Goal: Task Accomplishment & Management: Use online tool/utility

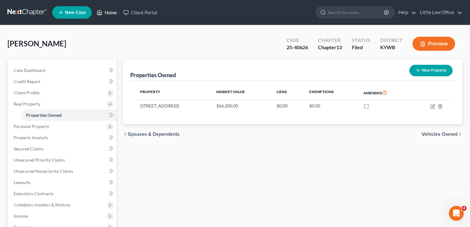
click at [105, 10] on link "Home" at bounding box center [107, 12] width 26 height 11
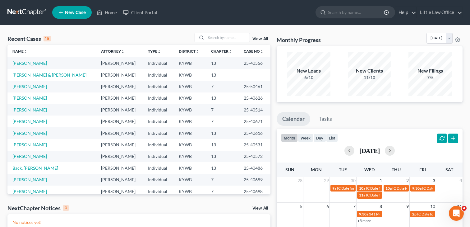
click at [22, 168] on link "Back, [PERSON_NAME]" at bounding box center [35, 167] width 46 height 5
select select "0"
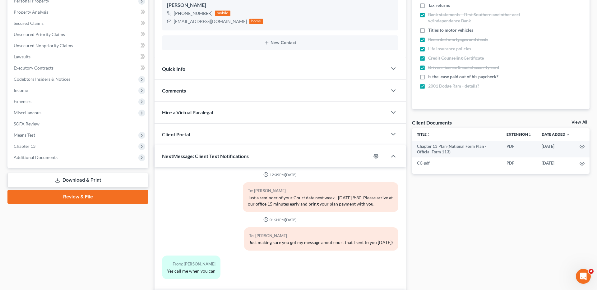
scroll to position [154, 0]
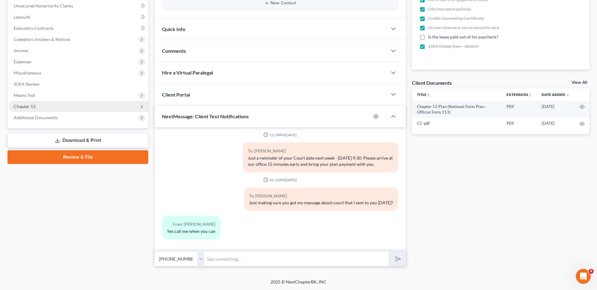
click at [32, 105] on span "Chapter 13" at bounding box center [25, 106] width 22 height 5
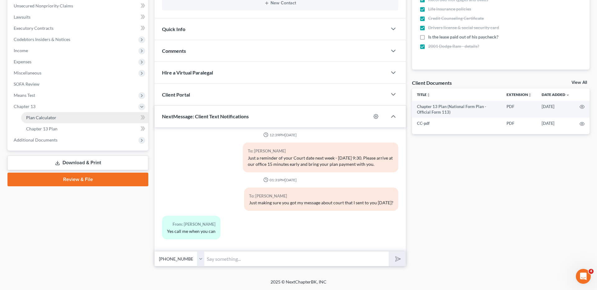
click at [42, 118] on span "Plan Calculator" at bounding box center [41, 117] width 30 height 5
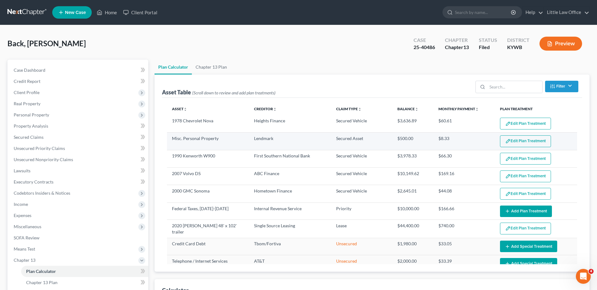
scroll to position [20, 0]
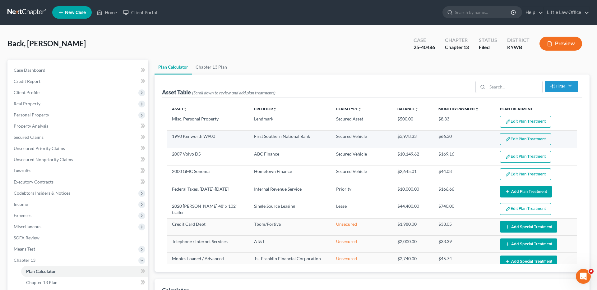
select select "59"
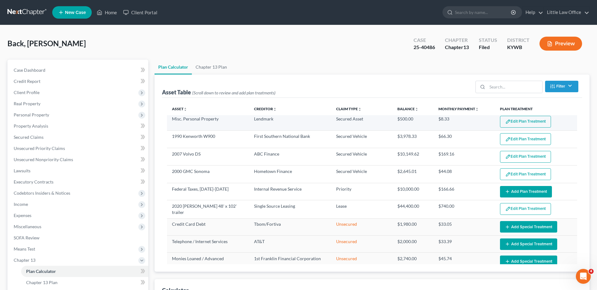
scroll to position [0, 0]
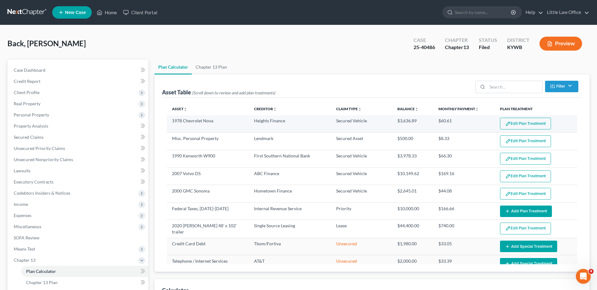
click at [470, 125] on button "Edit Plan Treatment" at bounding box center [525, 124] width 51 height 12
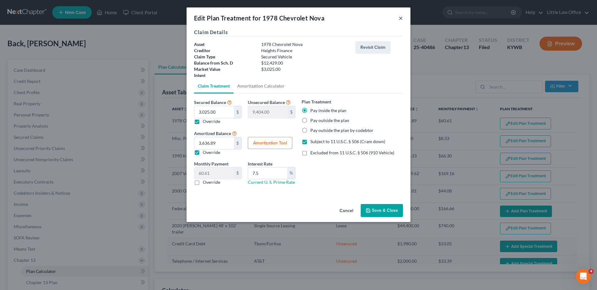
drag, startPoint x: 401, startPoint y: 16, endPoint x: 276, endPoint y: 4, distance: 125.9
click at [400, 16] on button "×" at bounding box center [401, 17] width 4 height 7
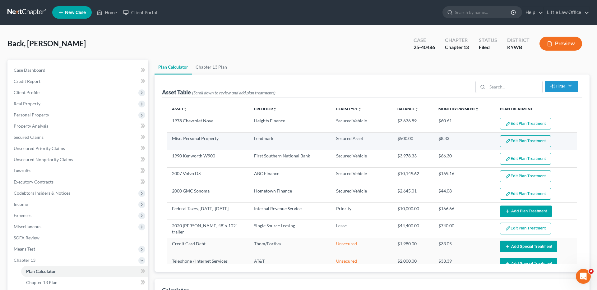
click at [470, 146] on button "Edit Plan Treatment" at bounding box center [525, 142] width 51 height 12
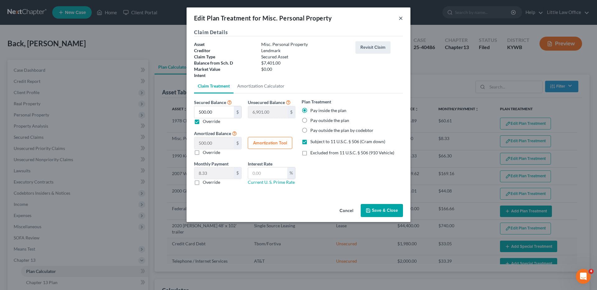
click at [401, 19] on button "×" at bounding box center [401, 17] width 4 height 7
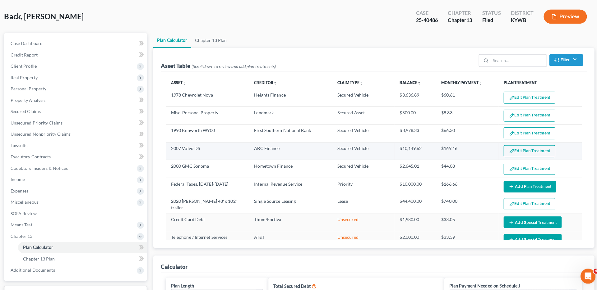
scroll to position [25, 0]
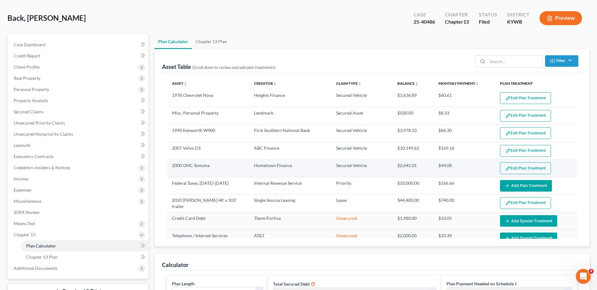
click at [470, 167] on button "Edit Plan Treatment" at bounding box center [525, 169] width 51 height 12
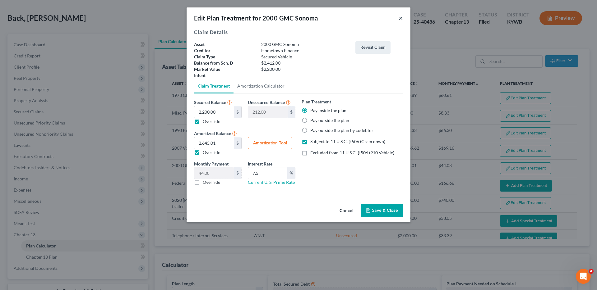
click at [401, 18] on button "×" at bounding box center [401, 17] width 4 height 7
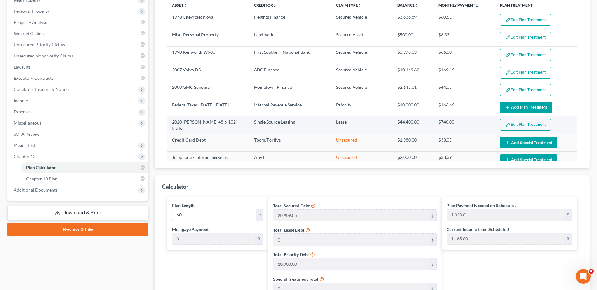
scroll to position [99, 0]
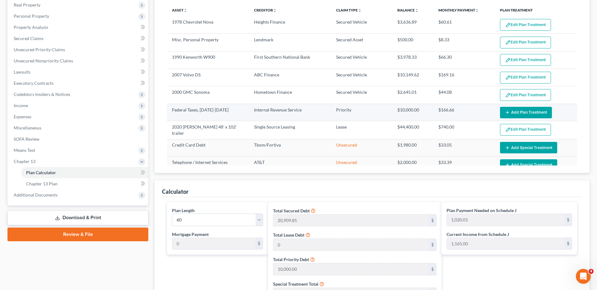
click at [470, 113] on button "Add Plan Treatment" at bounding box center [526, 113] width 52 height 12
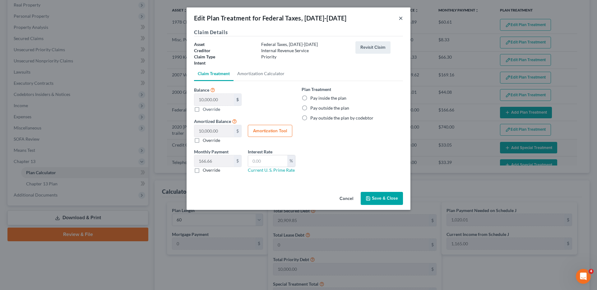
click at [399, 17] on button "×" at bounding box center [401, 17] width 4 height 7
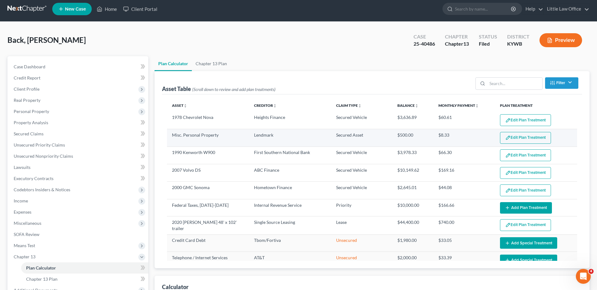
scroll to position [0, 0]
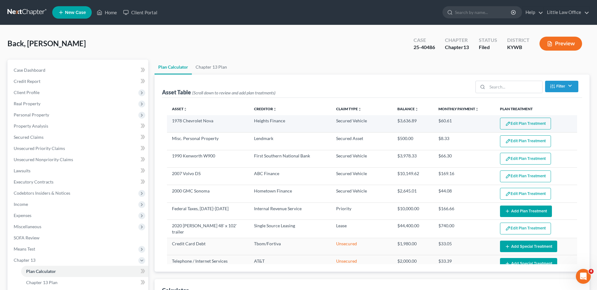
click at [470, 126] on button "Edit Plan Treatment" at bounding box center [525, 124] width 51 height 12
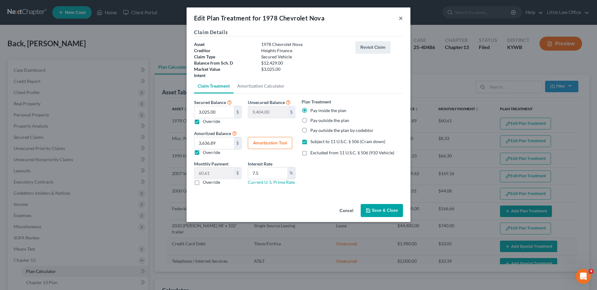
click at [401, 18] on button "×" at bounding box center [401, 17] width 4 height 7
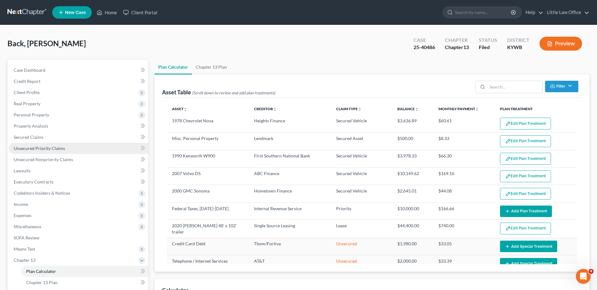
click at [46, 151] on span "Unsecured Priority Claims" at bounding box center [39, 148] width 51 height 5
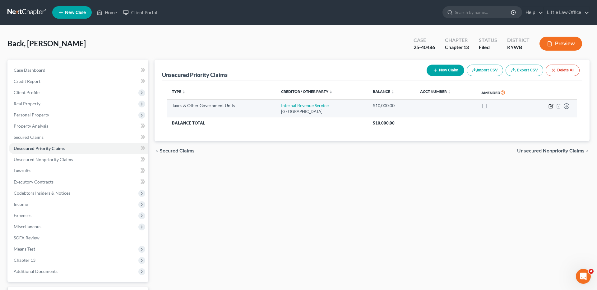
click at [470, 105] on icon "button" at bounding box center [551, 105] width 3 height 3
select select "0"
select select "18"
select select "0"
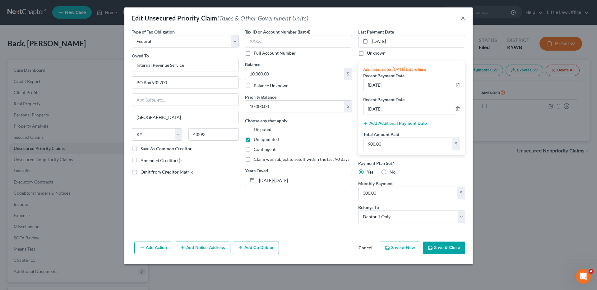
click at [462, 17] on button "×" at bounding box center [463, 17] width 4 height 7
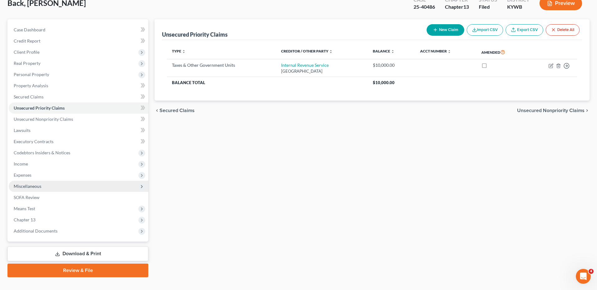
scroll to position [51, 0]
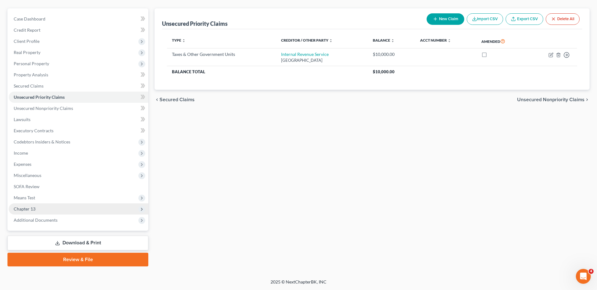
click at [27, 208] on span "Chapter 13" at bounding box center [25, 208] width 22 height 5
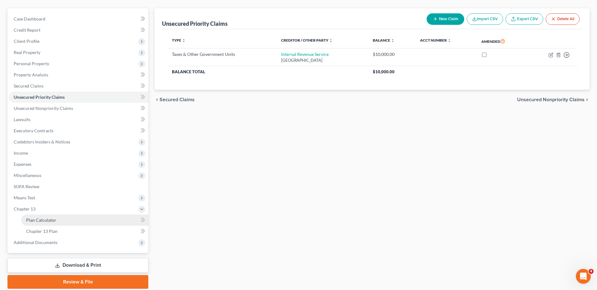
click at [43, 219] on span "Plan Calculator" at bounding box center [41, 220] width 30 height 5
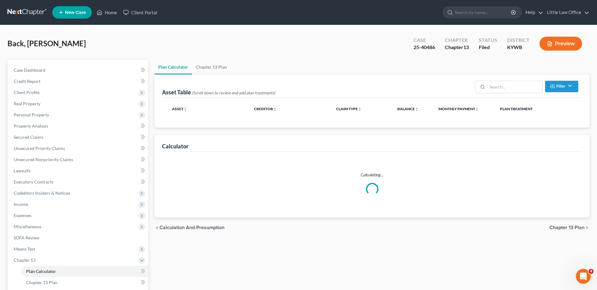
select select "59"
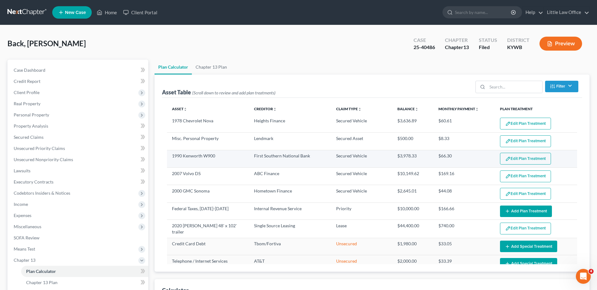
click at [470, 158] on button "Edit Plan Treatment" at bounding box center [525, 159] width 51 height 12
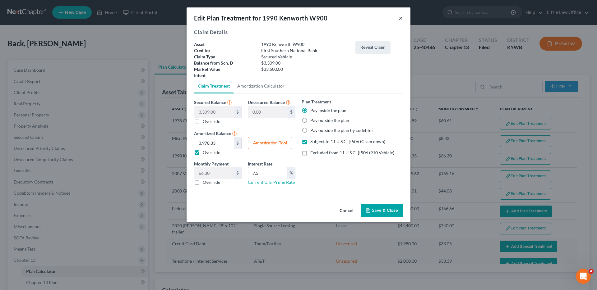
click at [401, 18] on button "×" at bounding box center [401, 17] width 4 height 7
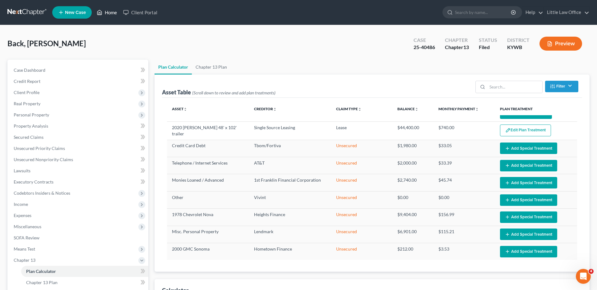
click at [110, 12] on link "Home" at bounding box center [107, 12] width 26 height 11
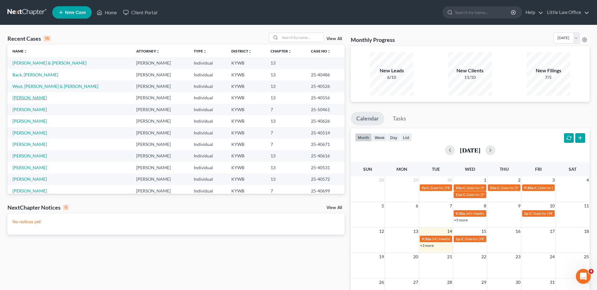
click at [29, 95] on link "[PERSON_NAME]" at bounding box center [29, 97] width 35 height 5
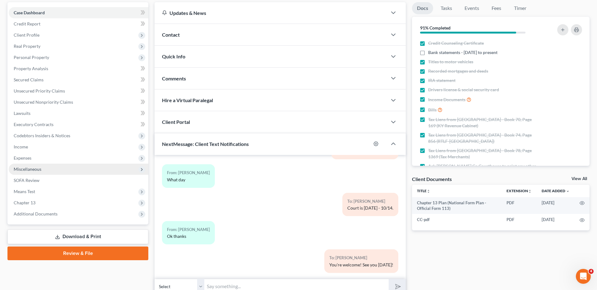
scroll to position [85, 0]
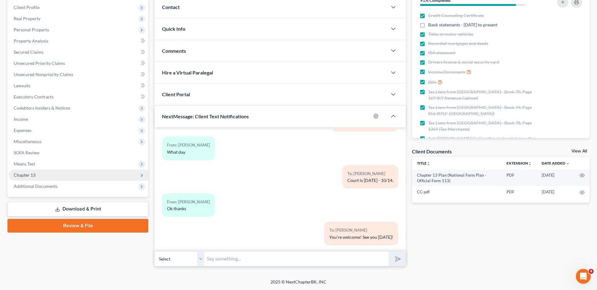
click at [55, 176] on span "Chapter 13" at bounding box center [79, 175] width 140 height 11
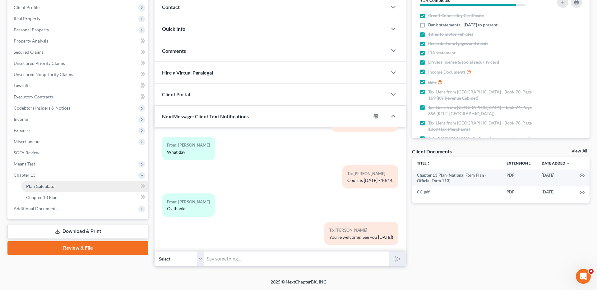
click at [54, 186] on span "Plan Calculator" at bounding box center [41, 186] width 30 height 5
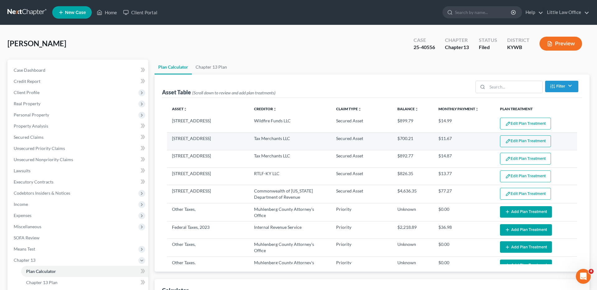
scroll to position [1, 0]
select select "59"
click at [470, 141] on button "Edit Plan Treatment" at bounding box center [525, 141] width 51 height 12
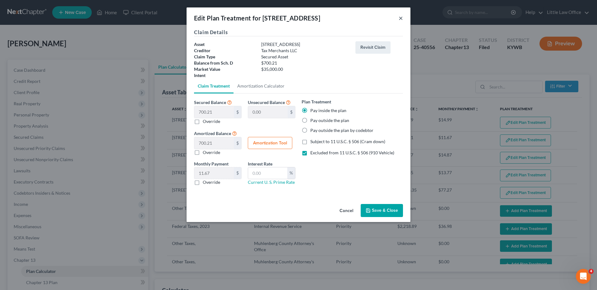
click at [401, 18] on button "×" at bounding box center [401, 17] width 4 height 7
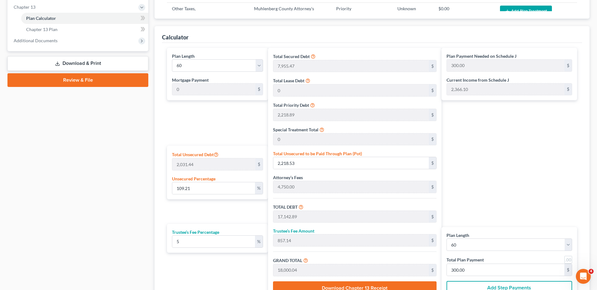
scroll to position [0, 0]
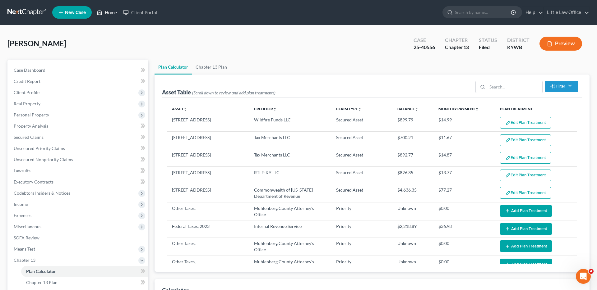
click at [111, 13] on link "Home" at bounding box center [107, 12] width 26 height 11
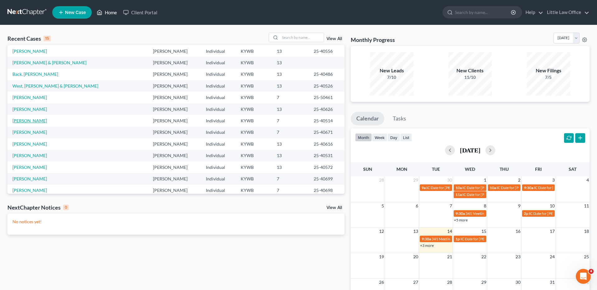
scroll to position [43, 0]
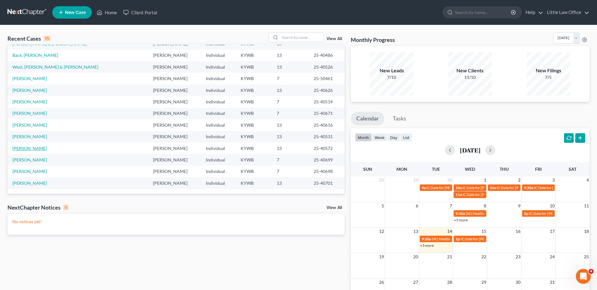
click at [38, 150] on link "[PERSON_NAME]" at bounding box center [29, 148] width 35 height 5
select select "0"
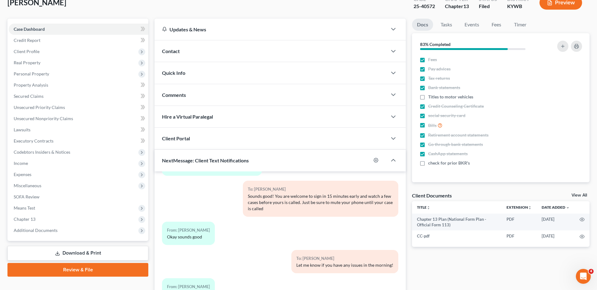
scroll to position [85, 0]
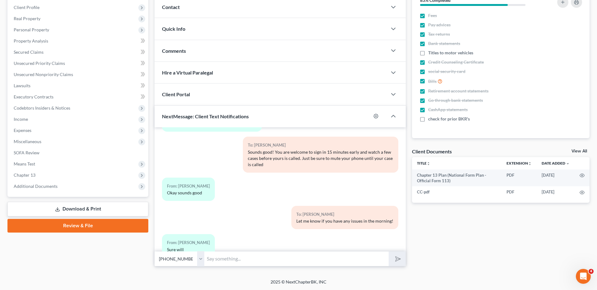
click at [214, 226] on input "text" at bounding box center [296, 259] width 184 height 15
type input "Please do not forget to log in zoom around 10:25 a.m. as you are the first pers…"
click at [389, 226] on button "submit" at bounding box center [397, 259] width 17 height 15
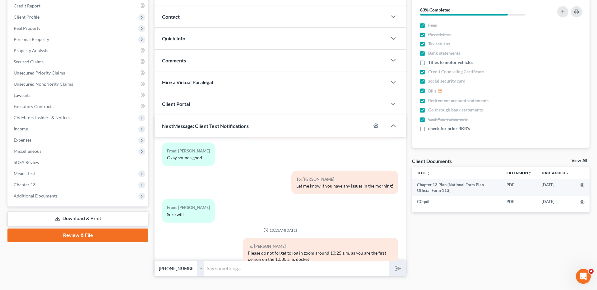
scroll to position [85, 0]
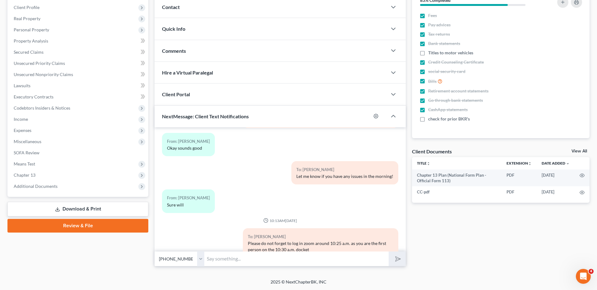
click at [267, 226] on input "text" at bounding box center [296, 259] width 184 height 15
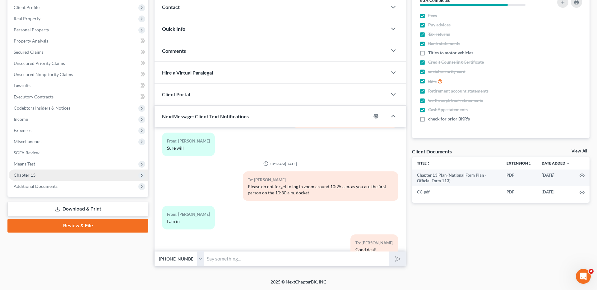
click at [27, 176] on span "Chapter 13" at bounding box center [25, 175] width 22 height 5
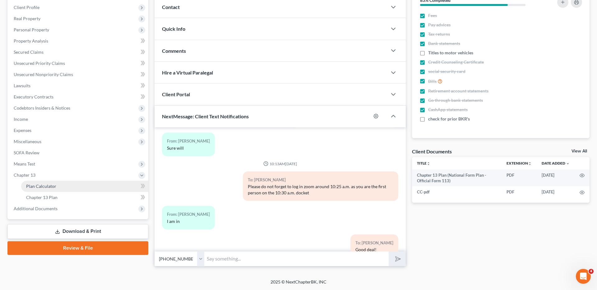
click at [57, 191] on link "Plan Calculator" at bounding box center [84, 186] width 127 height 11
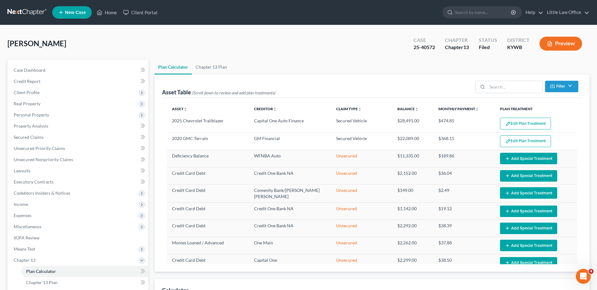
select select "59"
click at [33, 72] on span "Case Dashboard" at bounding box center [30, 69] width 32 height 5
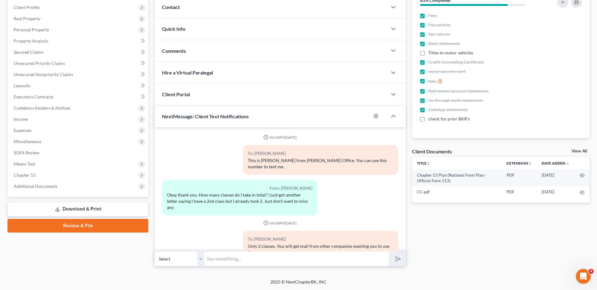
scroll to position [843, 0]
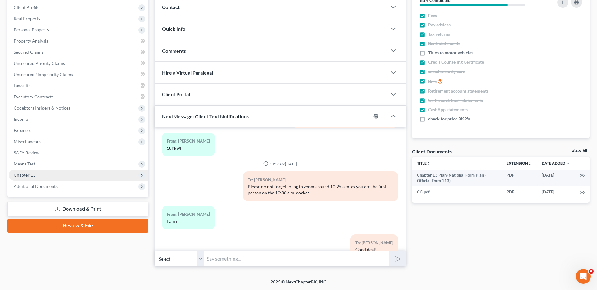
click at [42, 173] on span "Chapter 13" at bounding box center [79, 175] width 140 height 11
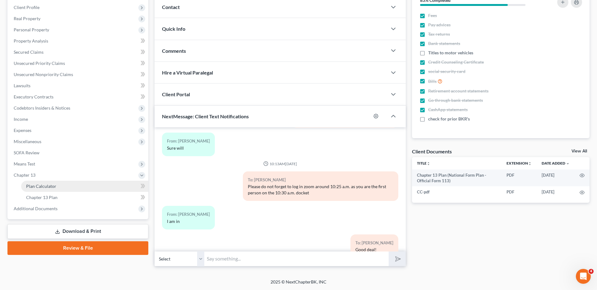
click at [69, 187] on link "Plan Calculator" at bounding box center [84, 186] width 127 height 11
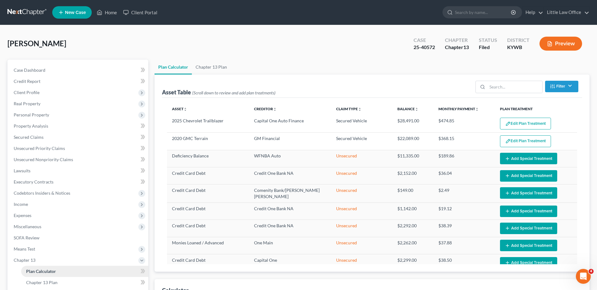
select select "59"
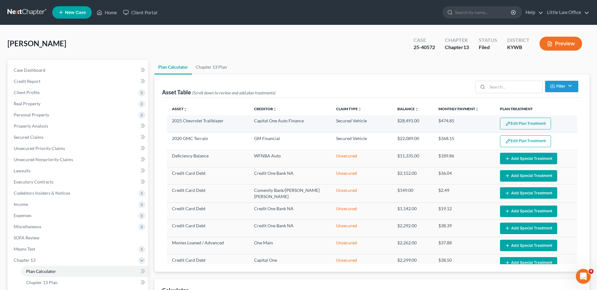
click at [470, 123] on button "Edit Plan Treatment" at bounding box center [525, 124] width 51 height 12
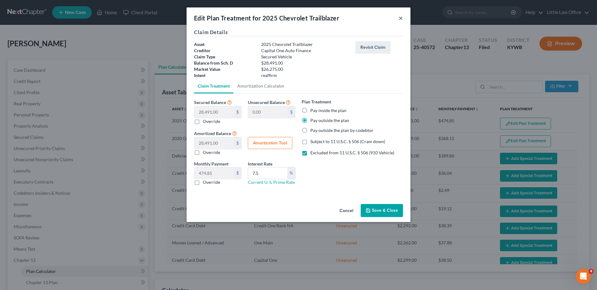
click at [401, 20] on button "×" at bounding box center [401, 17] width 4 height 7
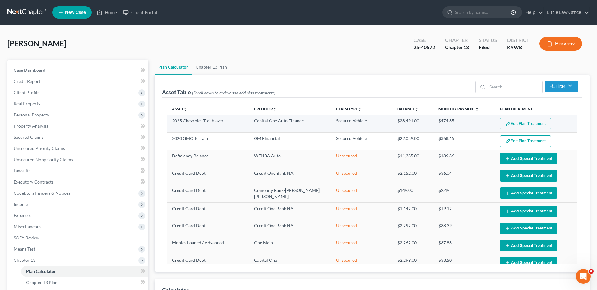
click at [470, 124] on button "Edit Plan Treatment" at bounding box center [525, 124] width 51 height 12
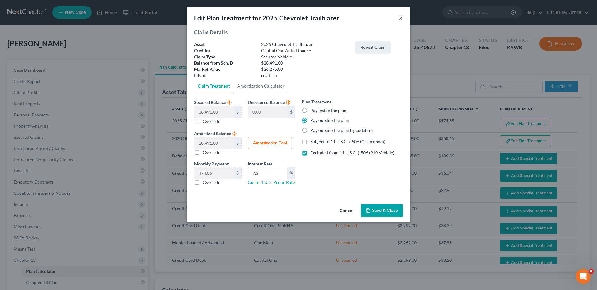
click at [402, 17] on button "×" at bounding box center [401, 17] width 4 height 7
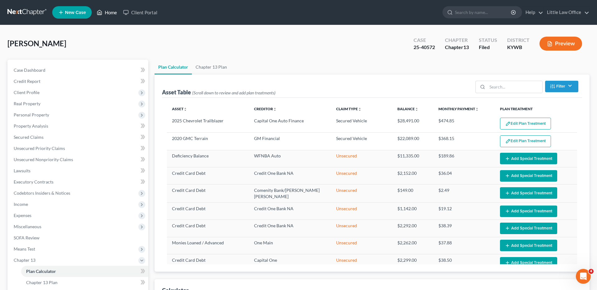
click at [106, 12] on link "Home" at bounding box center [107, 12] width 26 height 11
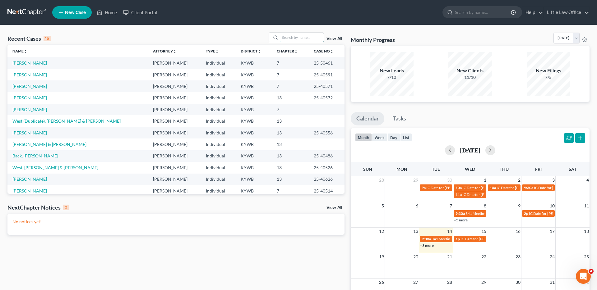
click at [288, 39] on input "search" at bounding box center [302, 37] width 44 height 9
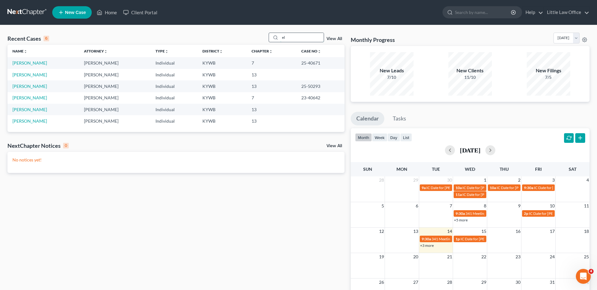
type input "e"
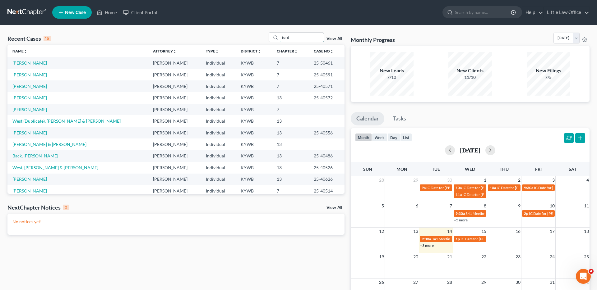
type input "ford"
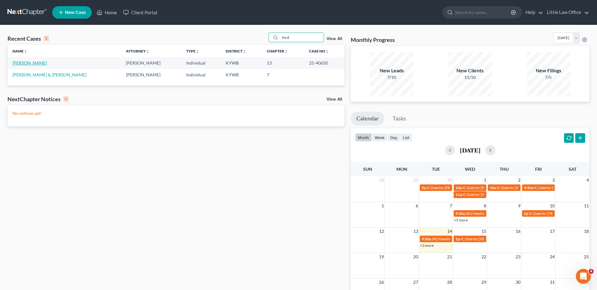
click at [21, 64] on link "[PERSON_NAME]" at bounding box center [29, 62] width 35 height 5
select select "4"
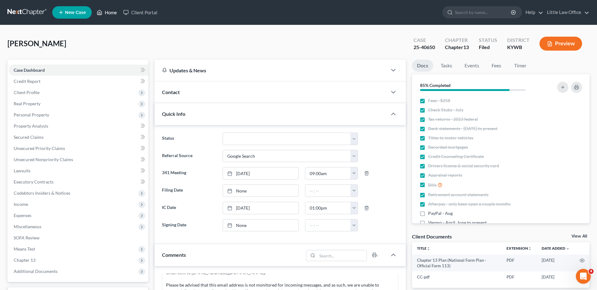
click at [111, 13] on link "Home" at bounding box center [107, 12] width 26 height 11
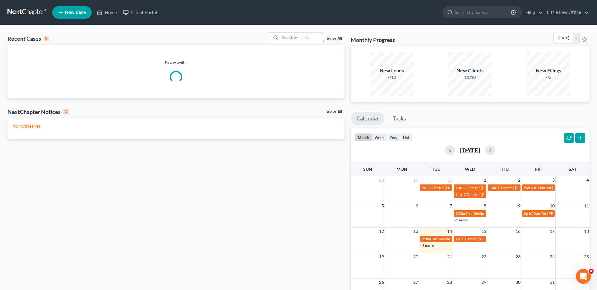
click at [300, 39] on input "search" at bounding box center [302, 37] width 44 height 9
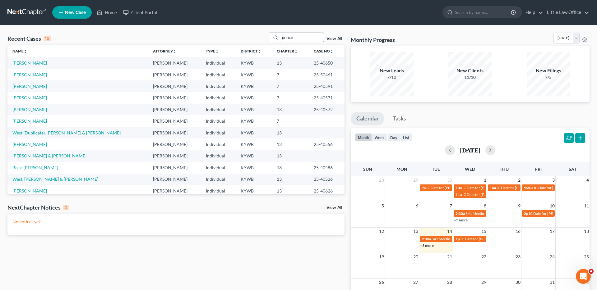
type input "prince"
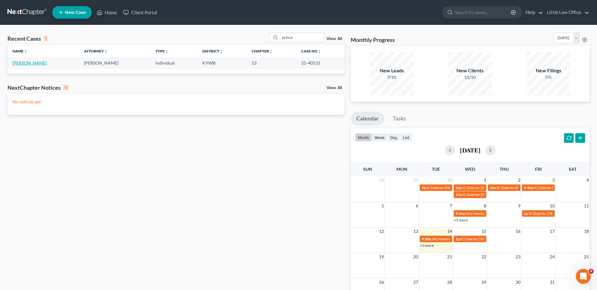
click at [18, 63] on link "[PERSON_NAME]" at bounding box center [29, 62] width 35 height 5
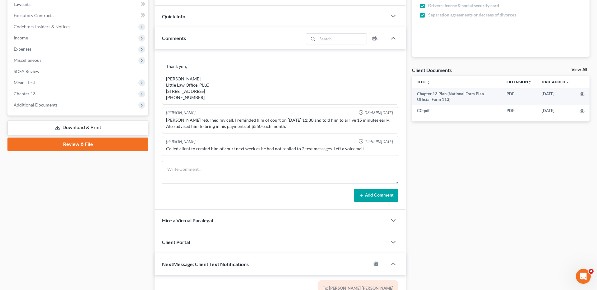
scroll to position [149, 0]
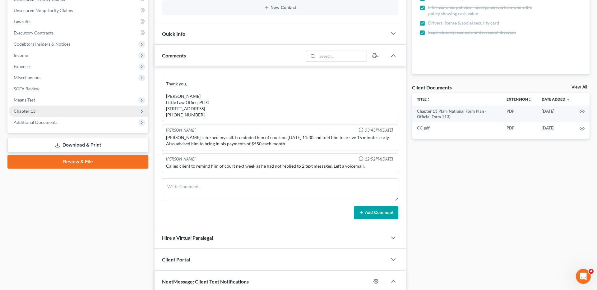
click at [35, 112] on span "Chapter 13" at bounding box center [25, 110] width 22 height 5
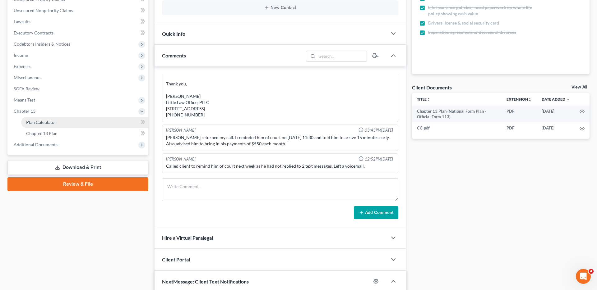
click at [48, 124] on span "Plan Calculator" at bounding box center [41, 122] width 30 height 5
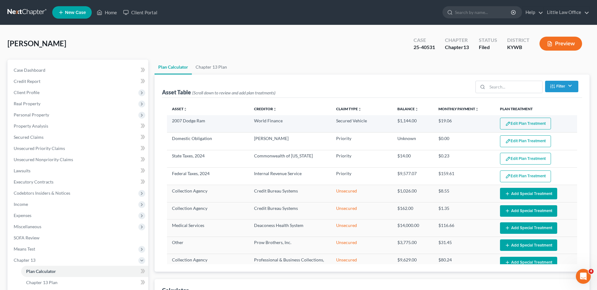
select select "59"
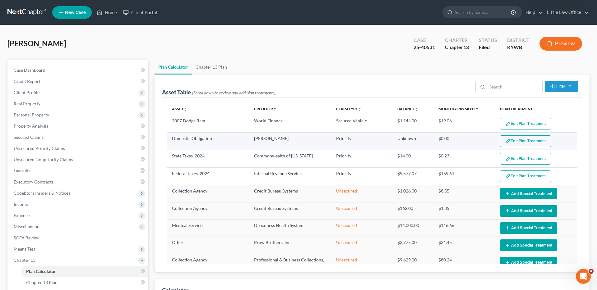
click at [470, 141] on button "Edit Plan Treatment" at bounding box center [525, 142] width 51 height 12
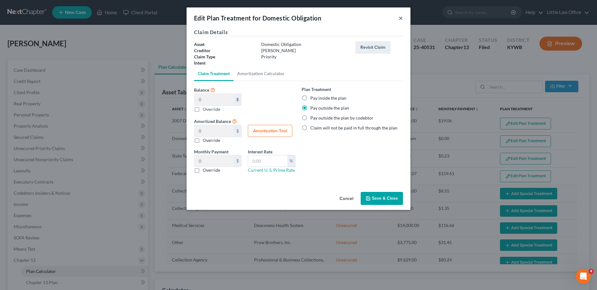
click at [399, 17] on button "×" at bounding box center [401, 17] width 4 height 7
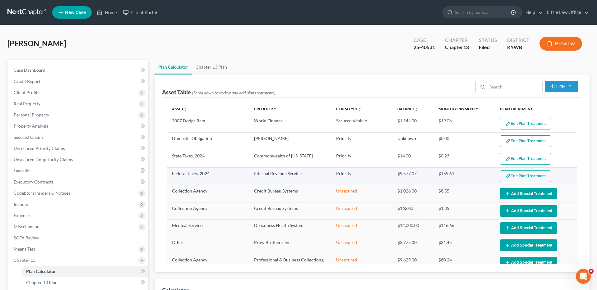
click at [470, 174] on button "Edit Plan Treatment" at bounding box center [525, 177] width 51 height 12
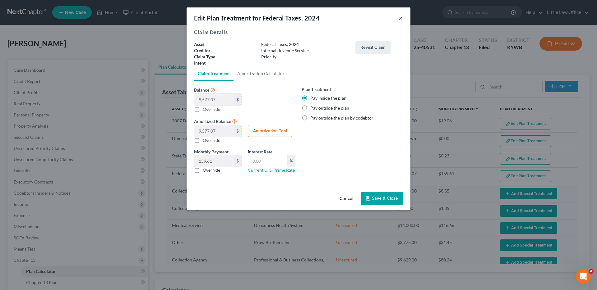
click at [401, 17] on button "×" at bounding box center [401, 17] width 4 height 7
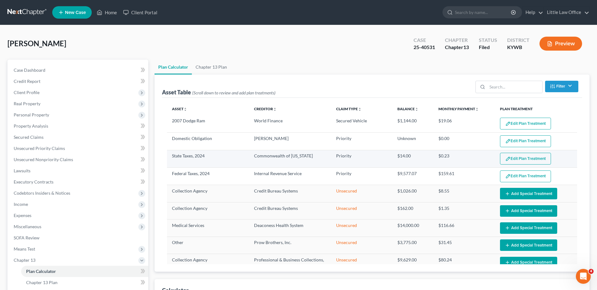
click at [470, 158] on button "Edit Plan Treatment" at bounding box center [525, 159] width 51 height 12
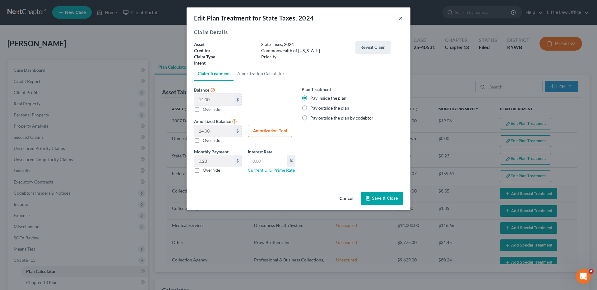
click at [400, 18] on button "×" at bounding box center [401, 17] width 4 height 7
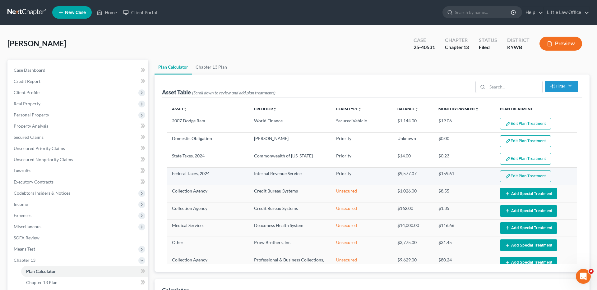
click at [470, 174] on button "Edit Plan Treatment" at bounding box center [525, 177] width 51 height 12
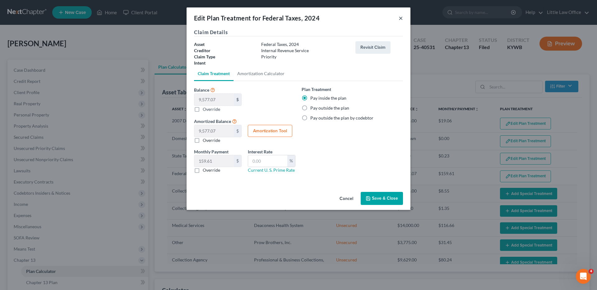
click at [399, 18] on button "×" at bounding box center [401, 17] width 4 height 7
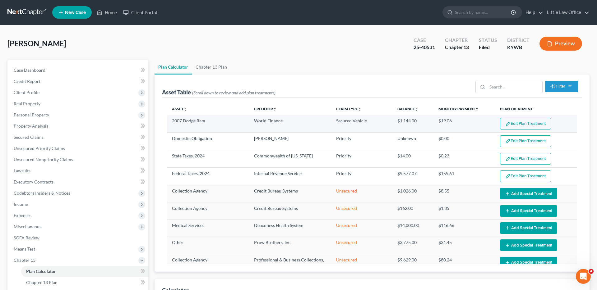
click at [470, 123] on button "Edit Plan Treatment" at bounding box center [525, 124] width 51 height 12
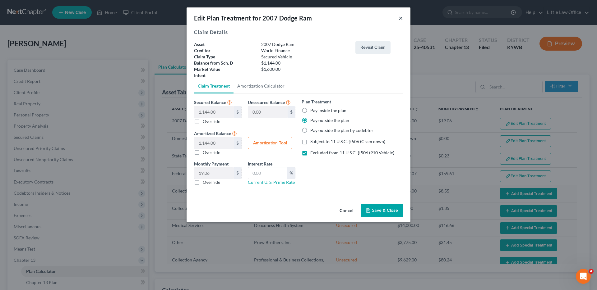
click at [400, 18] on button "×" at bounding box center [401, 17] width 4 height 7
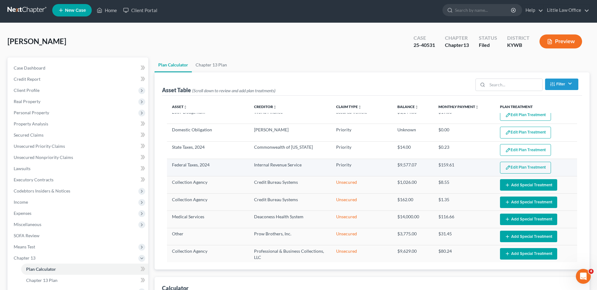
scroll to position [7, 0]
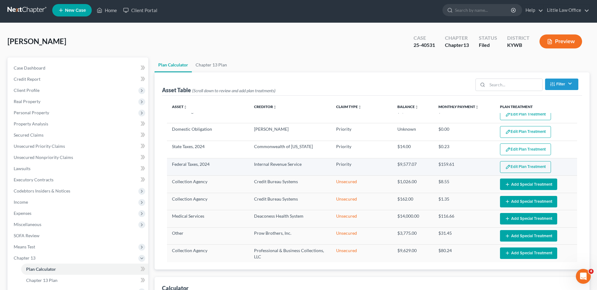
click at [470, 169] on button "Edit Plan Treatment" at bounding box center [525, 167] width 51 height 12
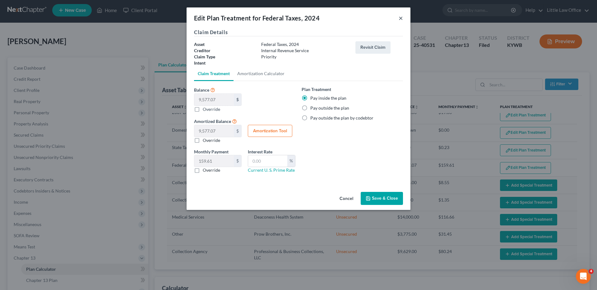
click at [400, 19] on button "×" at bounding box center [401, 17] width 4 height 7
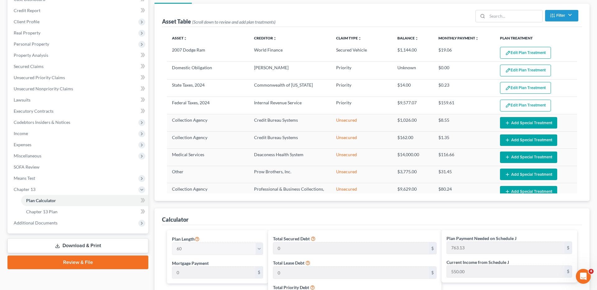
scroll to position [71, 0]
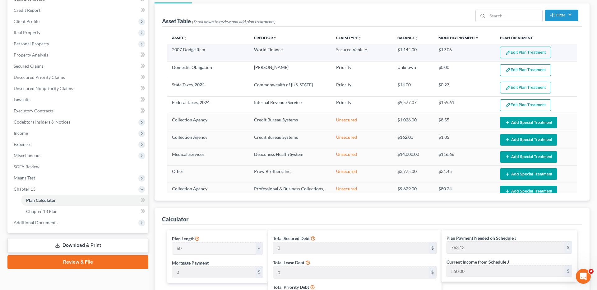
click at [470, 53] on button "Edit Plan Treatment" at bounding box center [525, 53] width 51 height 12
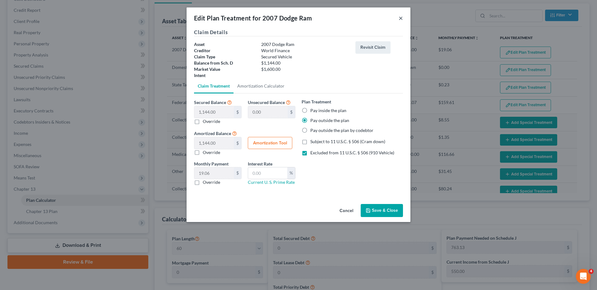
click at [401, 18] on button "×" at bounding box center [401, 17] width 4 height 7
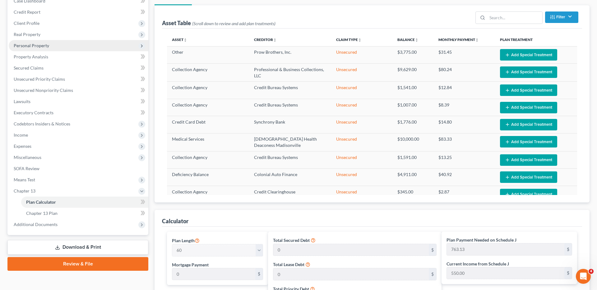
scroll to position [0, 0]
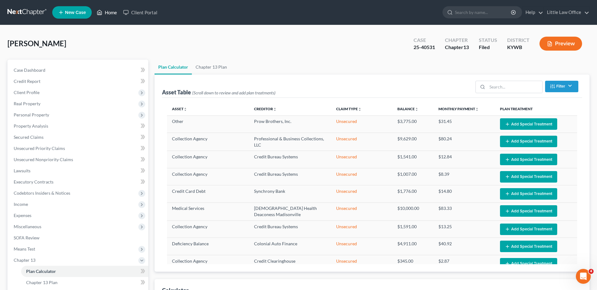
click at [104, 16] on link "Home" at bounding box center [107, 12] width 26 height 11
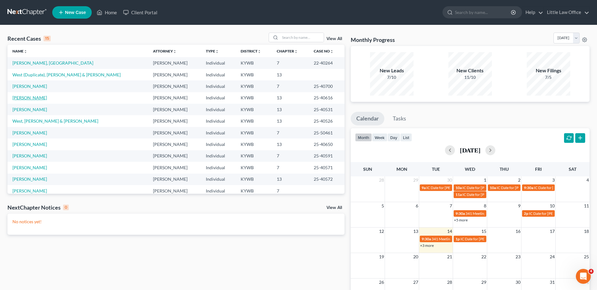
click at [25, 99] on link "[PERSON_NAME]" at bounding box center [29, 97] width 35 height 5
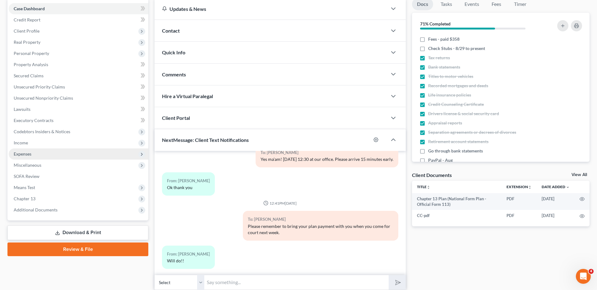
scroll to position [85, 0]
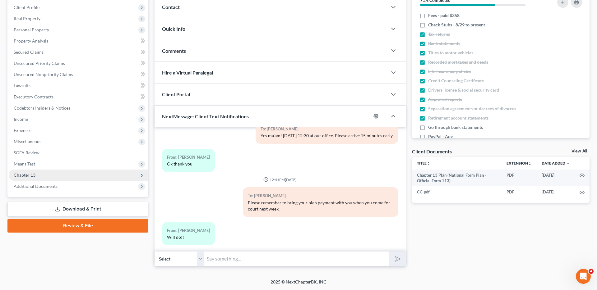
click at [33, 174] on span "Chapter 13" at bounding box center [25, 175] width 22 height 5
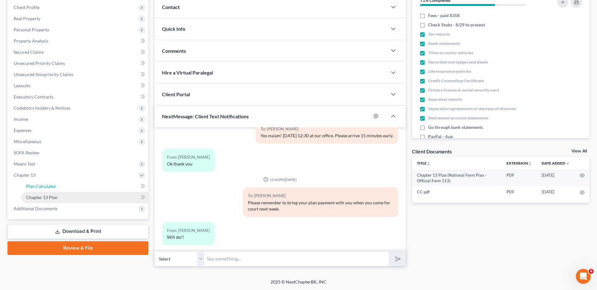
drag, startPoint x: 46, startPoint y: 189, endPoint x: 62, endPoint y: 192, distance: 16.1
click at [46, 189] on link "Plan Calculator" at bounding box center [84, 186] width 127 height 11
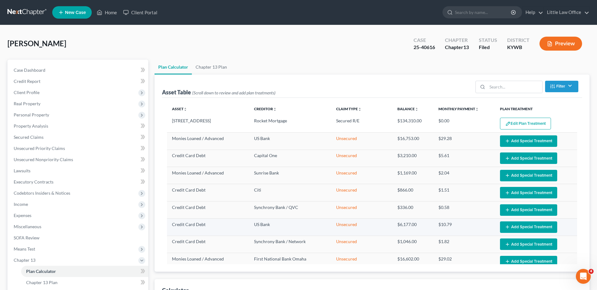
select select "59"
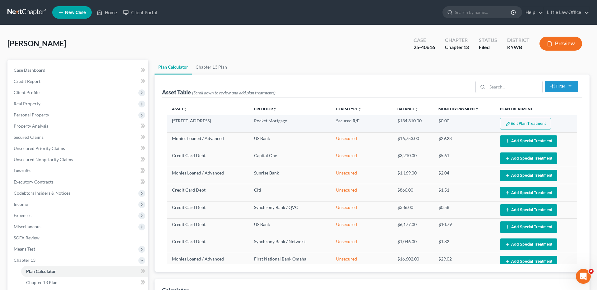
click at [470, 123] on button "Edit Plan Treatment" at bounding box center [525, 124] width 51 height 12
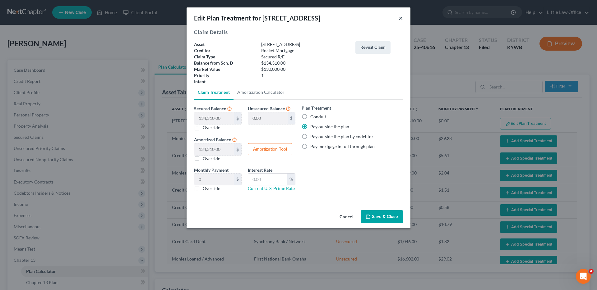
click at [399, 17] on button "×" at bounding box center [401, 17] width 4 height 7
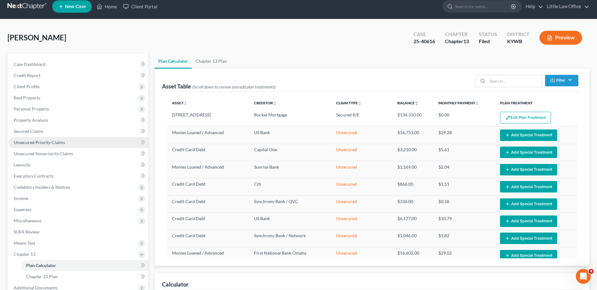
scroll to position [6, 0]
click at [45, 143] on span "Unsecured Priority Claims" at bounding box center [39, 142] width 51 height 5
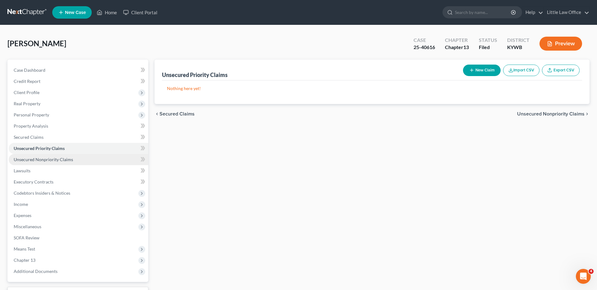
click at [40, 161] on span "Unsecured Nonpriority Claims" at bounding box center [43, 159] width 59 height 5
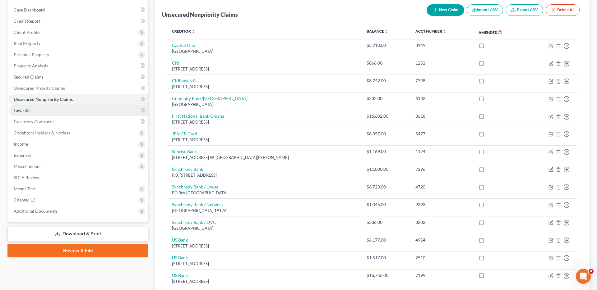
click at [23, 114] on link "Lawsuits" at bounding box center [79, 110] width 140 height 11
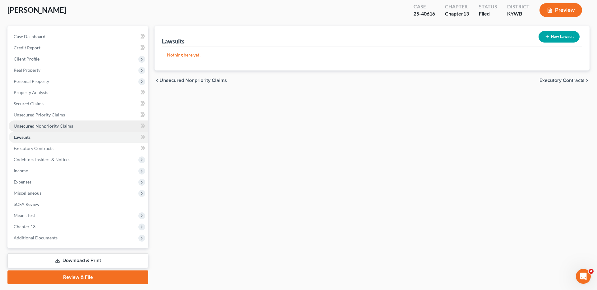
scroll to position [34, 0]
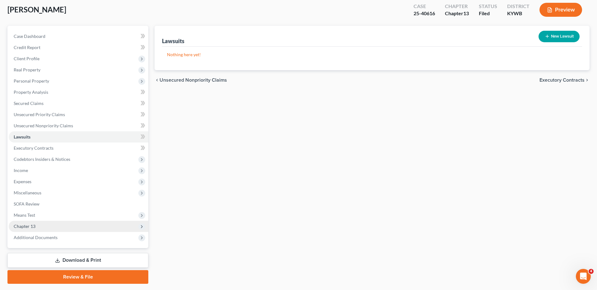
click at [49, 226] on span "Chapter 13" at bounding box center [79, 226] width 140 height 11
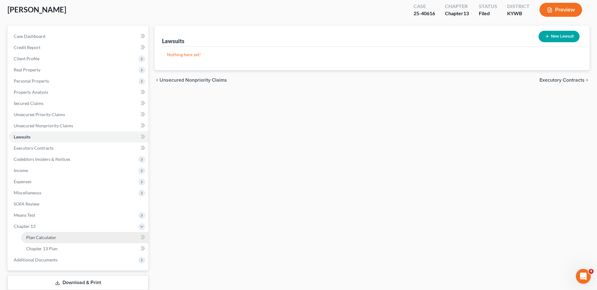
click at [49, 226] on span "Plan Calculator" at bounding box center [41, 237] width 30 height 5
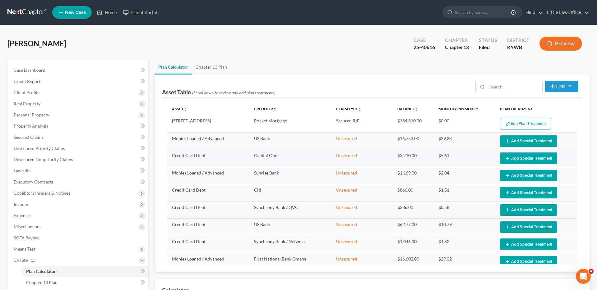
select select "59"
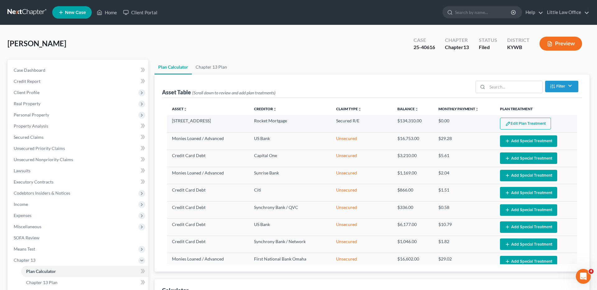
click at [470, 124] on button "Edit Plan Treatment" at bounding box center [525, 124] width 51 height 12
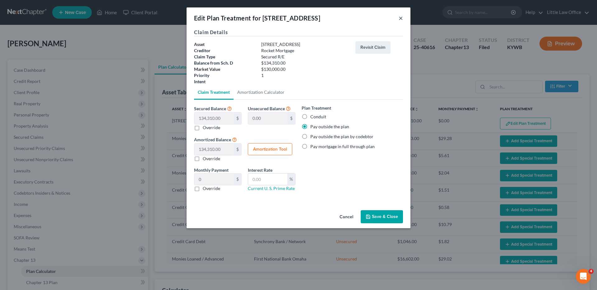
click at [400, 18] on button "×" at bounding box center [401, 17] width 4 height 7
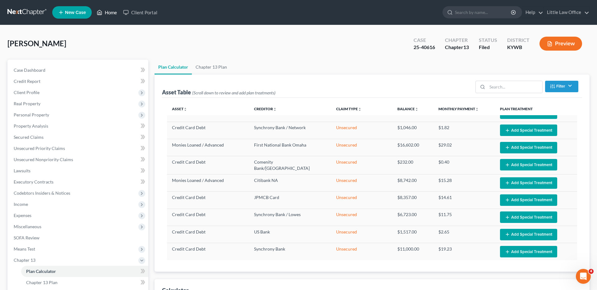
click at [112, 13] on link "Home" at bounding box center [107, 12] width 26 height 11
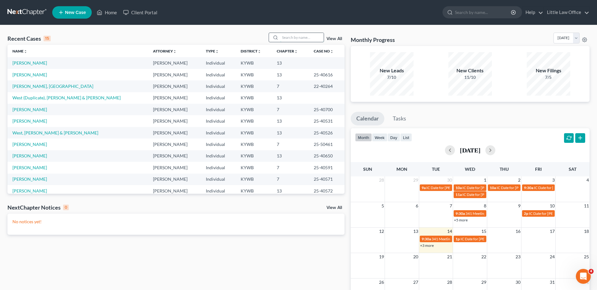
click at [285, 35] on input "search" at bounding box center [302, 37] width 44 height 9
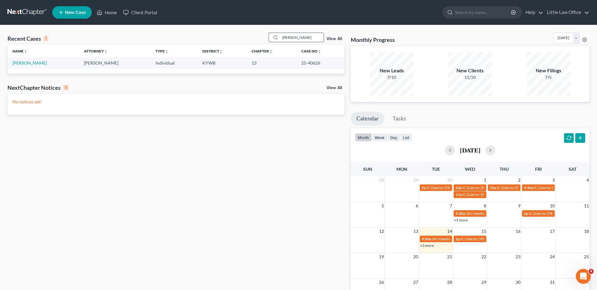
type input "[PERSON_NAME]"
click at [35, 63] on link "[PERSON_NAME]" at bounding box center [29, 62] width 35 height 5
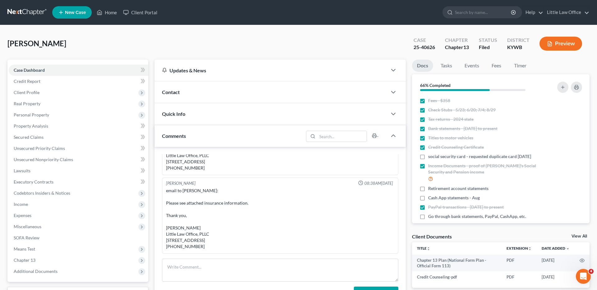
scroll to position [254, 0]
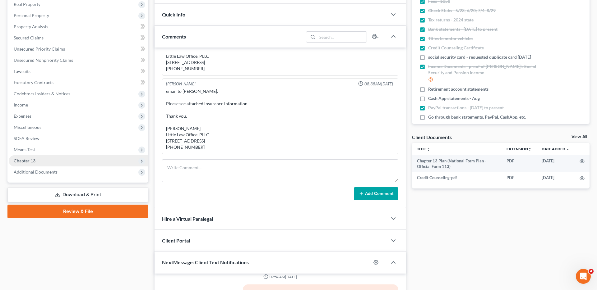
click at [33, 164] on span "Chapter 13" at bounding box center [79, 160] width 140 height 11
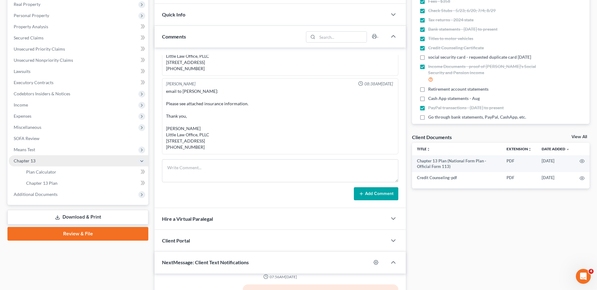
scroll to position [99, 0]
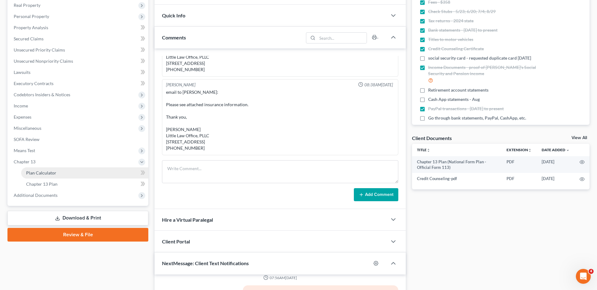
click at [41, 173] on span "Plan Calculator" at bounding box center [41, 172] width 30 height 5
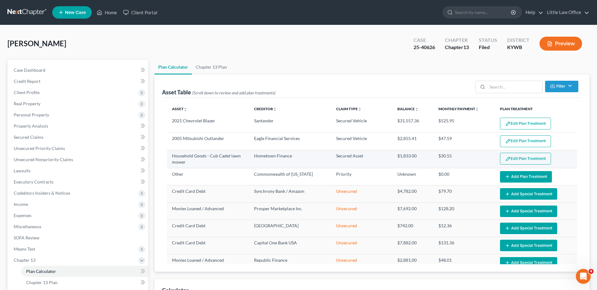
select select "59"
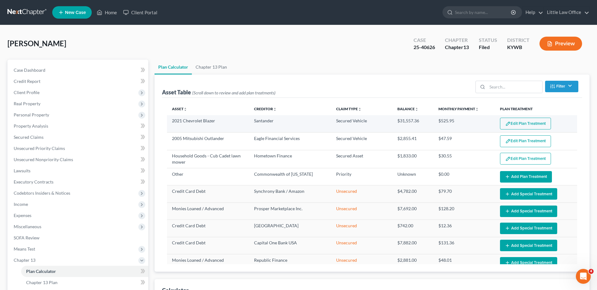
click at [470, 127] on button "Edit Plan Treatment" at bounding box center [525, 124] width 51 height 12
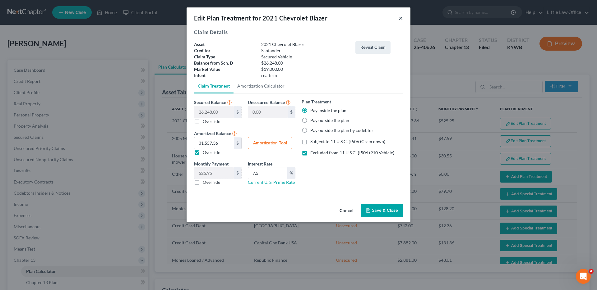
click at [399, 16] on button "×" at bounding box center [401, 17] width 4 height 7
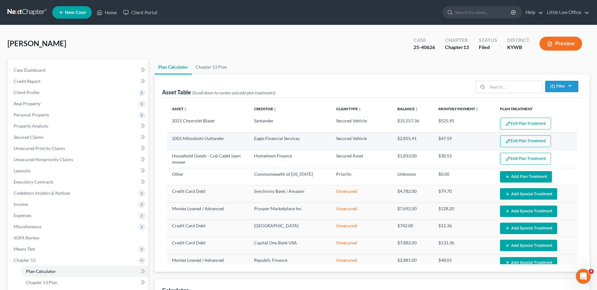
click at [470, 139] on button "Edit Plan Treatment" at bounding box center [525, 142] width 51 height 12
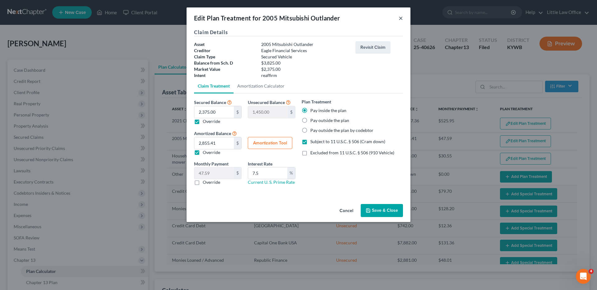
click at [400, 19] on button "×" at bounding box center [401, 17] width 4 height 7
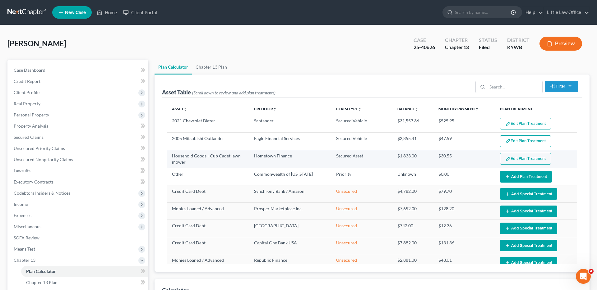
click at [470, 159] on button "Edit Plan Treatment" at bounding box center [525, 159] width 51 height 12
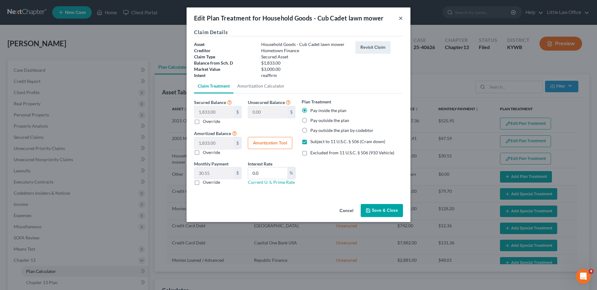
click at [399, 17] on button "×" at bounding box center [401, 17] width 4 height 7
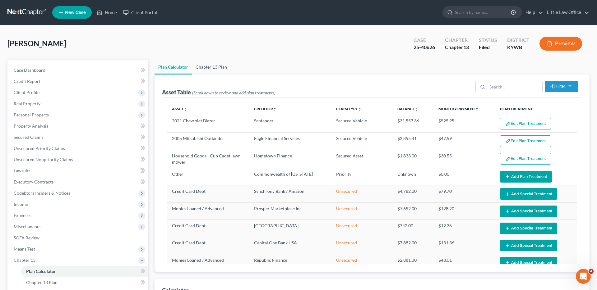
click at [210, 66] on link "Chapter 13 Plan" at bounding box center [211, 67] width 39 height 15
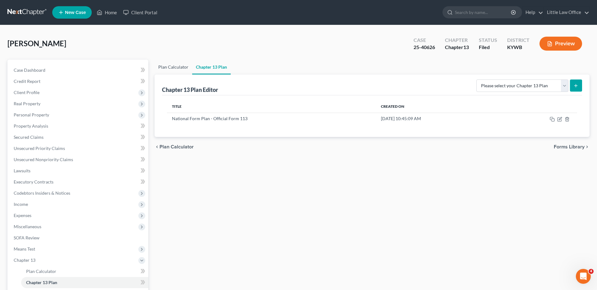
click at [178, 68] on link "Plan Calculator" at bounding box center [174, 67] width 38 height 15
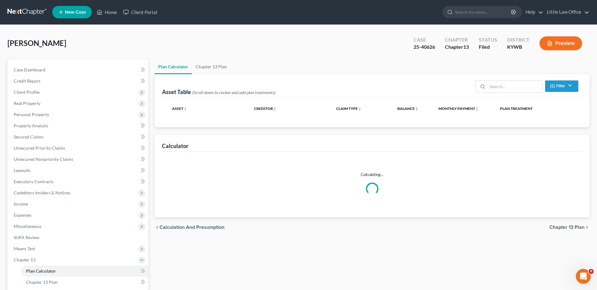
scroll to position [1, 0]
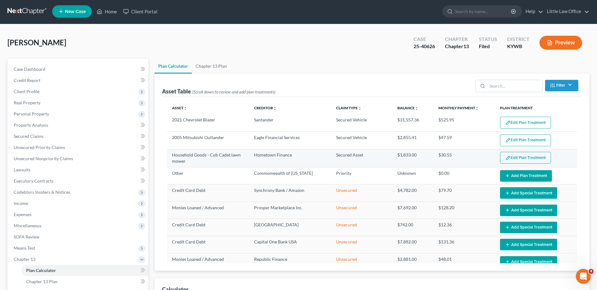
select select "59"
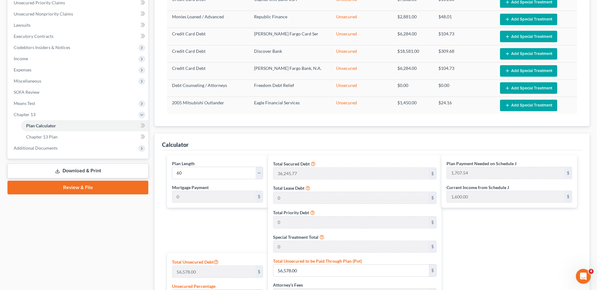
scroll to position [0, 0]
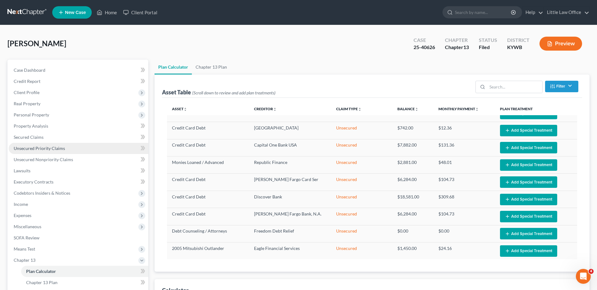
click at [52, 149] on span "Unsecured Priority Claims" at bounding box center [39, 148] width 51 height 5
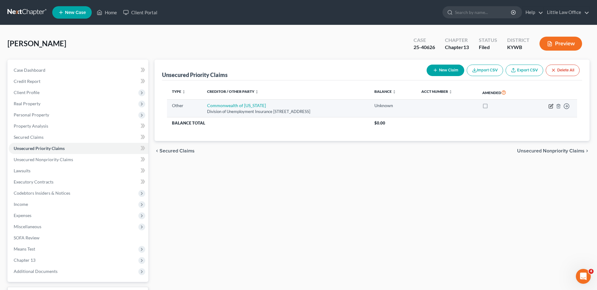
click at [470, 106] on icon "button" at bounding box center [550, 106] width 5 height 5
select select "9"
select select "18"
select select "0"
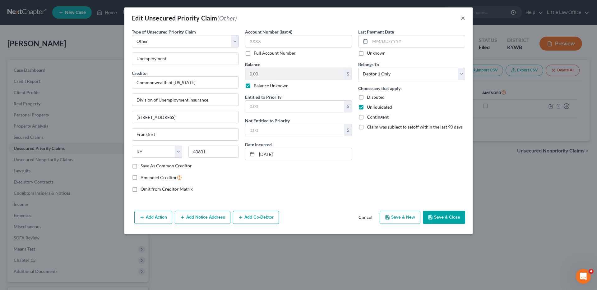
click at [461, 19] on button "×" at bounding box center [463, 17] width 4 height 7
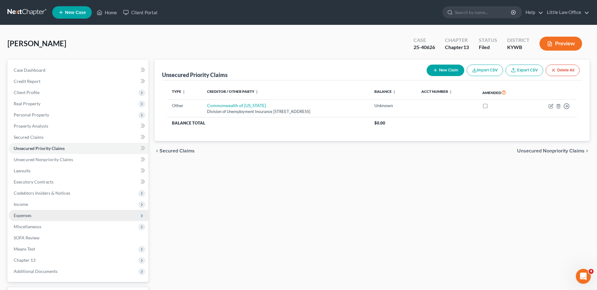
scroll to position [51, 0]
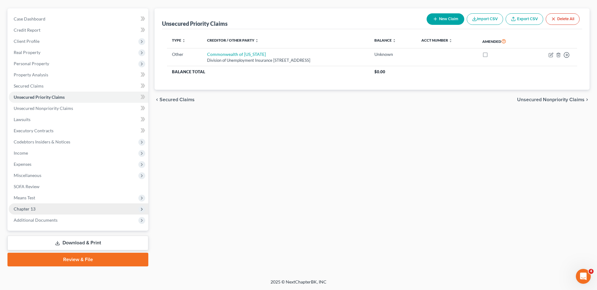
click at [35, 210] on span "Chapter 13" at bounding box center [79, 209] width 140 height 11
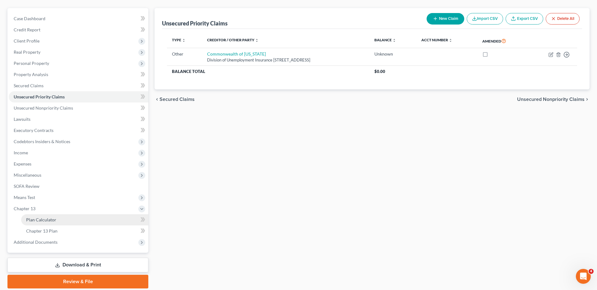
click at [65, 223] on link "Plan Calculator" at bounding box center [84, 220] width 127 height 11
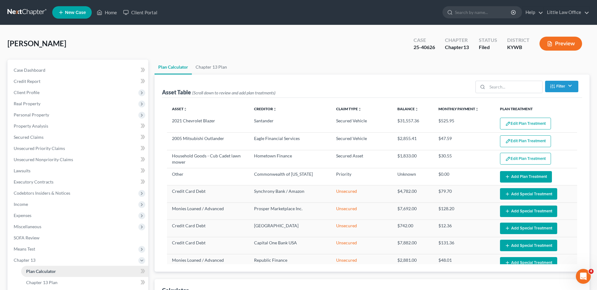
select select "59"
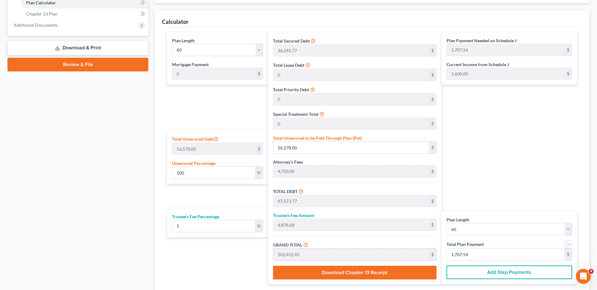
scroll to position [270, 0]
